Goal: Information Seeking & Learning: Learn about a topic

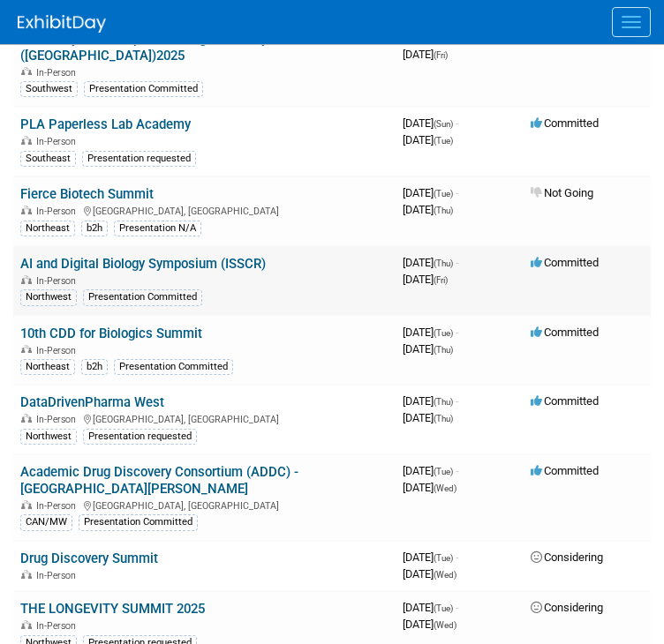
scroll to position [199, 0]
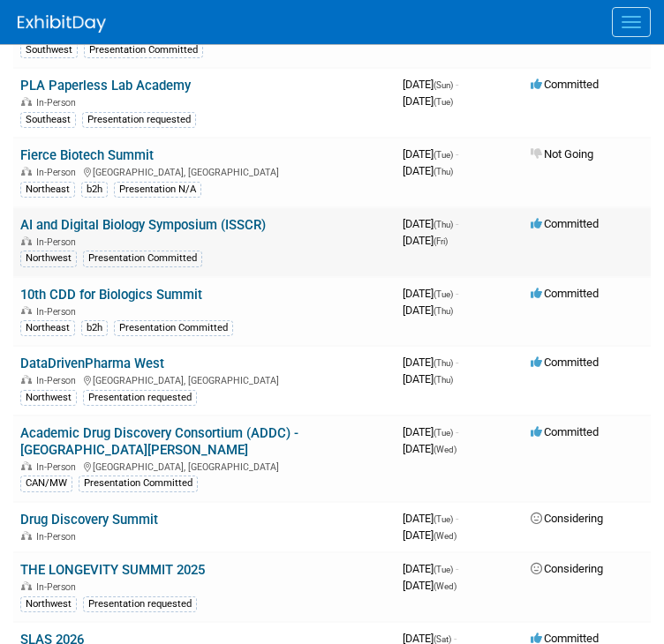
click at [204, 225] on link "AI and Digital Biology Symposium (ISSCR)" at bounding box center [142, 225] width 245 height 16
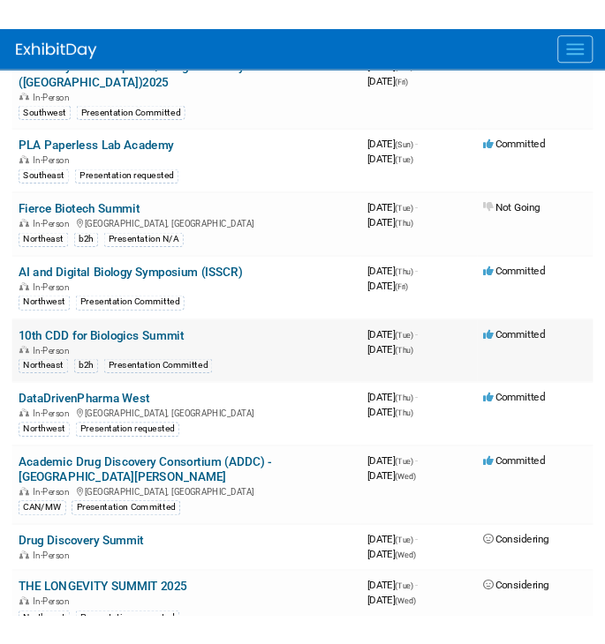
scroll to position [205, 0]
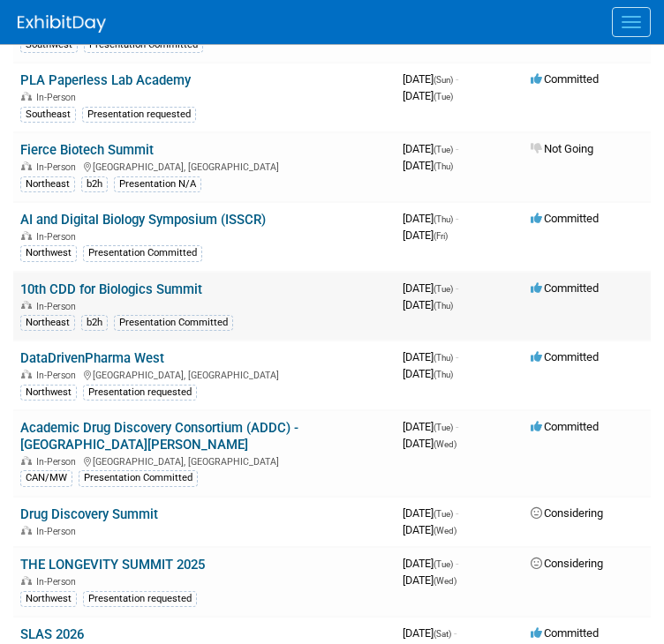
click at [134, 287] on link "10th CDD for Biologics Summit" at bounding box center [111, 290] width 182 height 16
click at [141, 351] on link "DataDrivenPharma West" at bounding box center [92, 358] width 144 height 16
click at [94, 357] on link "DataDrivenPharma West" at bounding box center [92, 358] width 144 height 16
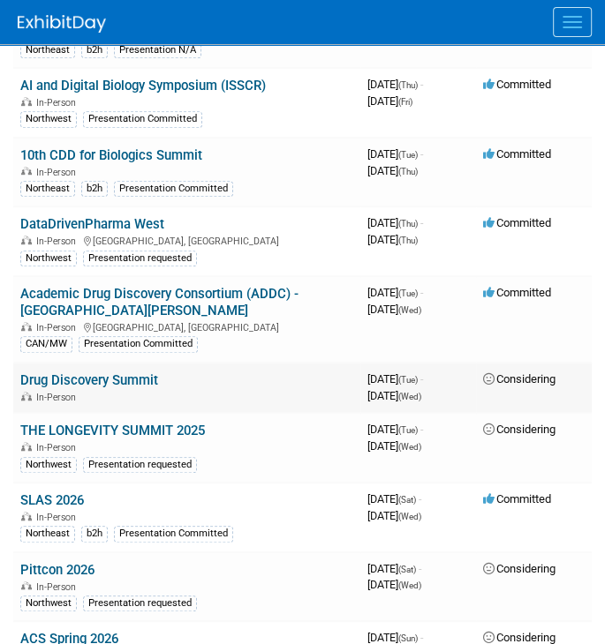
scroll to position [399, 0]
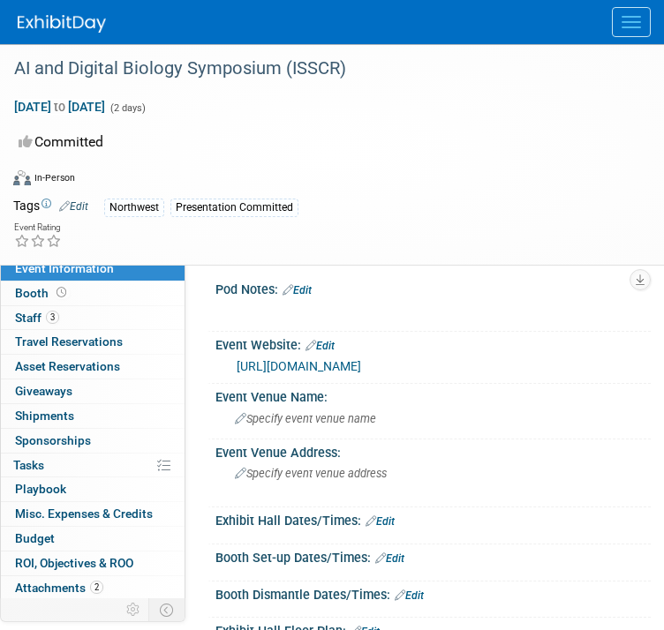
click at [361, 365] on link "https://www.isscr.org/upcoming-programs/2025-seattle-international-symposium" at bounding box center [299, 366] width 124 height 14
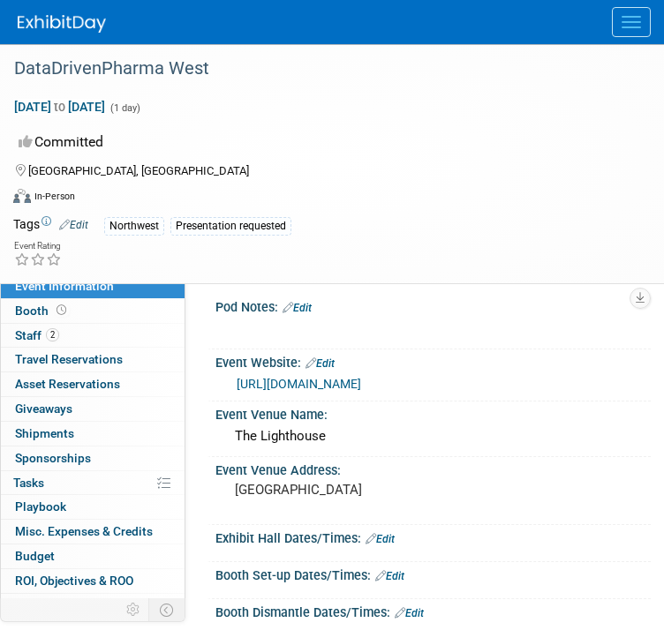
click at [361, 382] on link "[URL][DOMAIN_NAME]" at bounding box center [299, 384] width 124 height 14
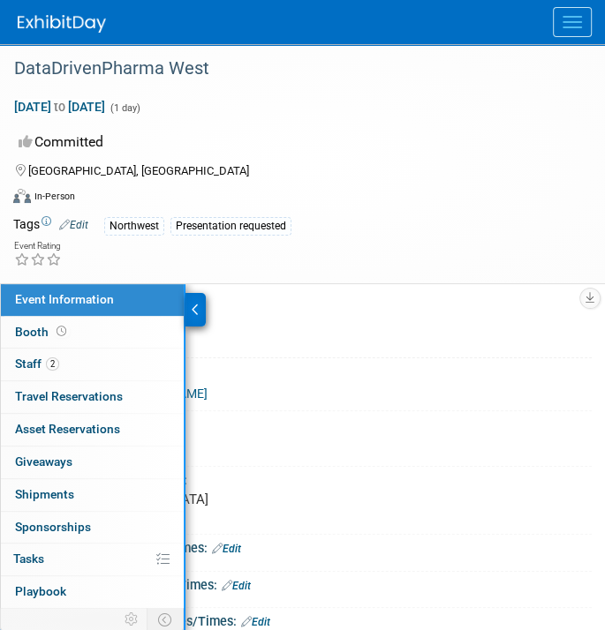
click at [189, 303] on div at bounding box center [195, 310] width 20 height 34
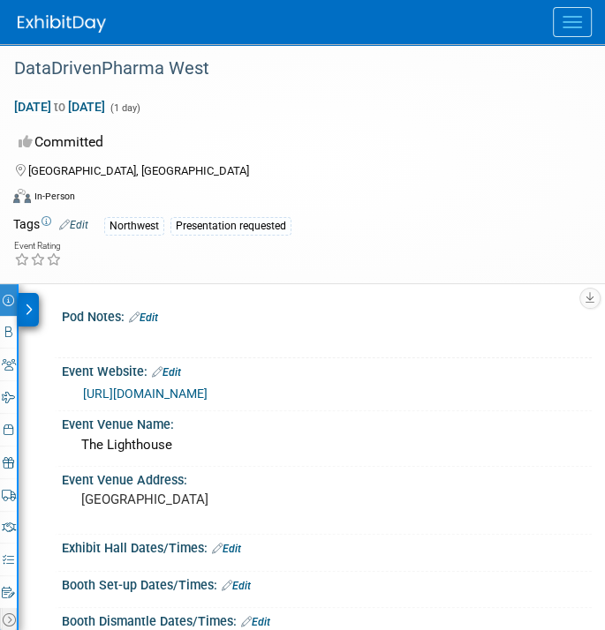
click at [25, 312] on icon at bounding box center [29, 310] width 8 height 12
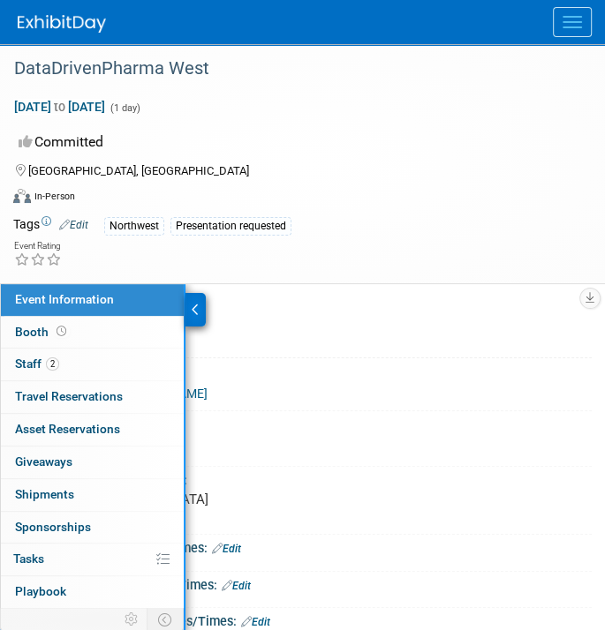
click at [321, 132] on div "Committed" at bounding box center [291, 142] width 556 height 31
